Goal: Information Seeking & Learning: Learn about a topic

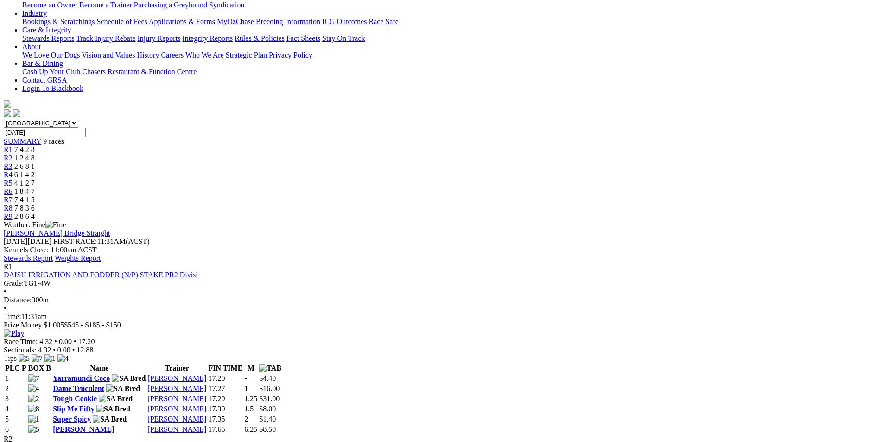
scroll to position [371, 0]
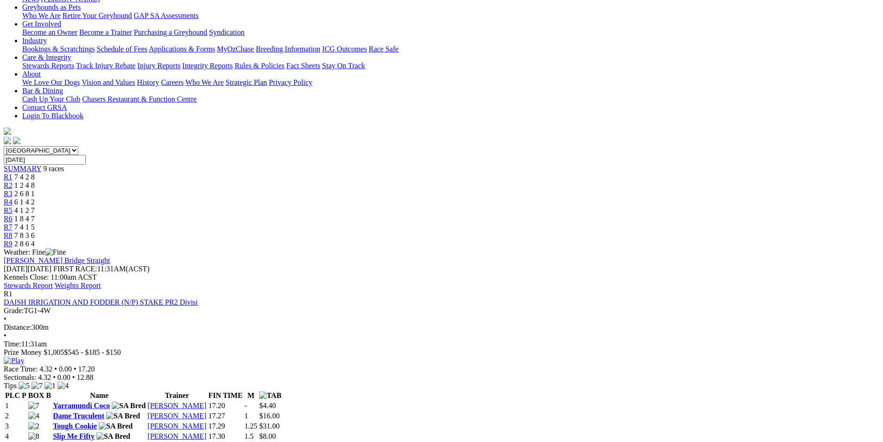
scroll to position [139, 0]
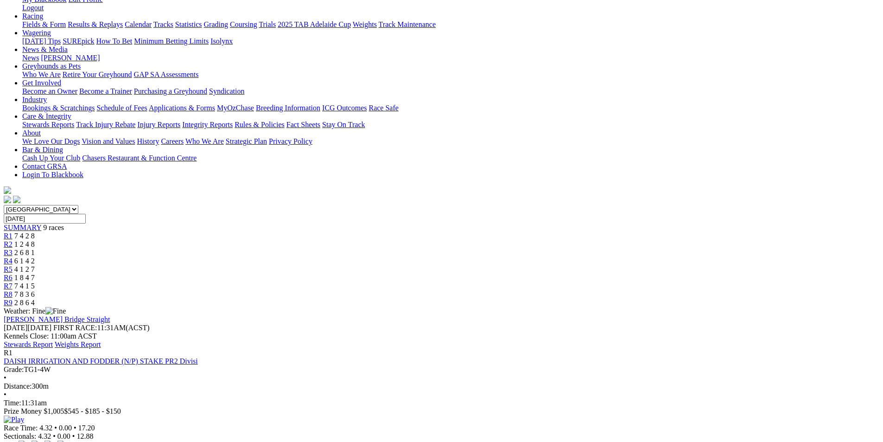
click at [53, 340] on link "Stewards Report" at bounding box center [28, 344] width 49 height 8
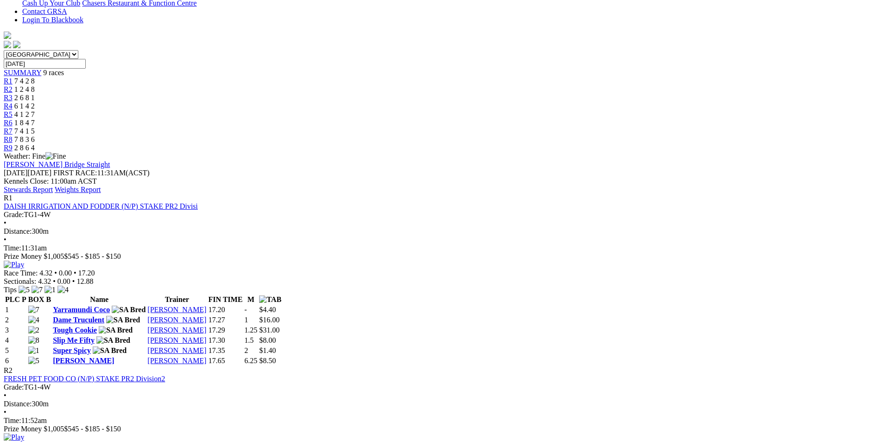
scroll to position [324, 0]
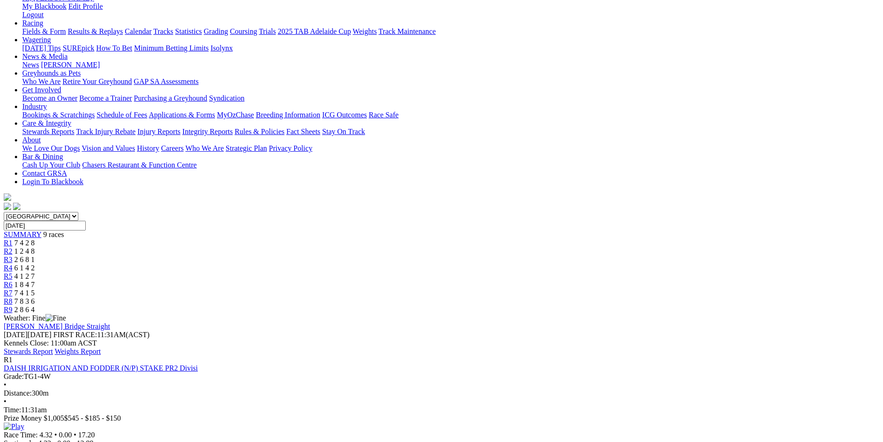
scroll to position [232, 0]
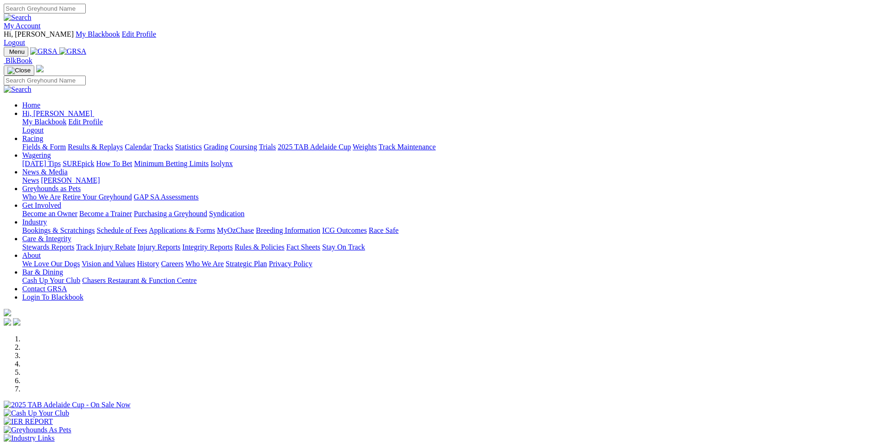
scroll to position [743, 0]
